Goal: Task Accomplishment & Management: Complete application form

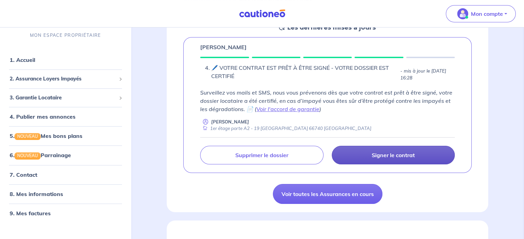
click at [413, 155] on p "Signer le contrat" at bounding box center [393, 155] width 43 height 7
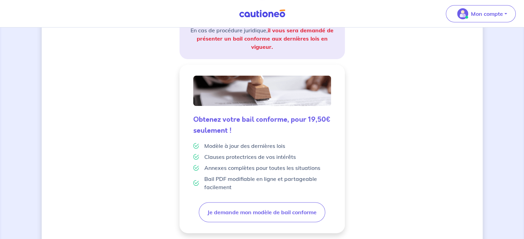
scroll to position [194, 0]
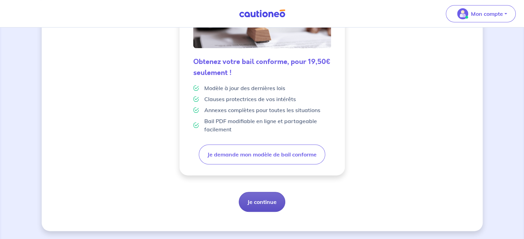
click at [267, 201] on button "Je continue" at bounding box center [262, 202] width 46 height 20
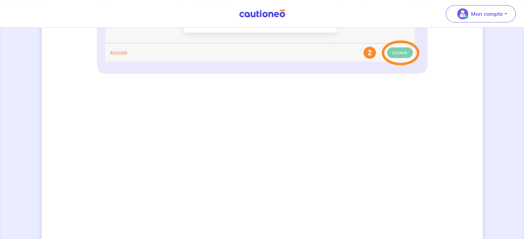
scroll to position [410, 0]
